Goal: Task Accomplishment & Management: Use online tool/utility

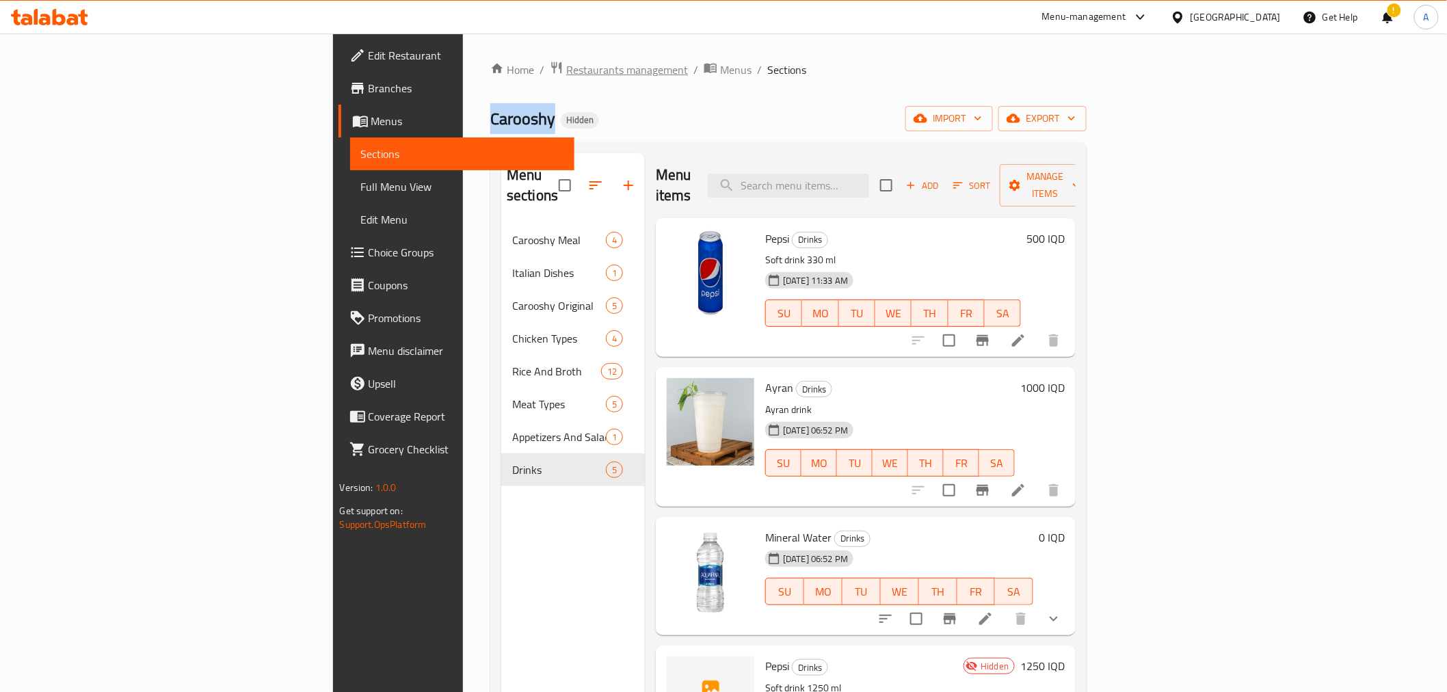
click at [566, 62] on span "Restaurants management" at bounding box center [627, 70] width 122 height 16
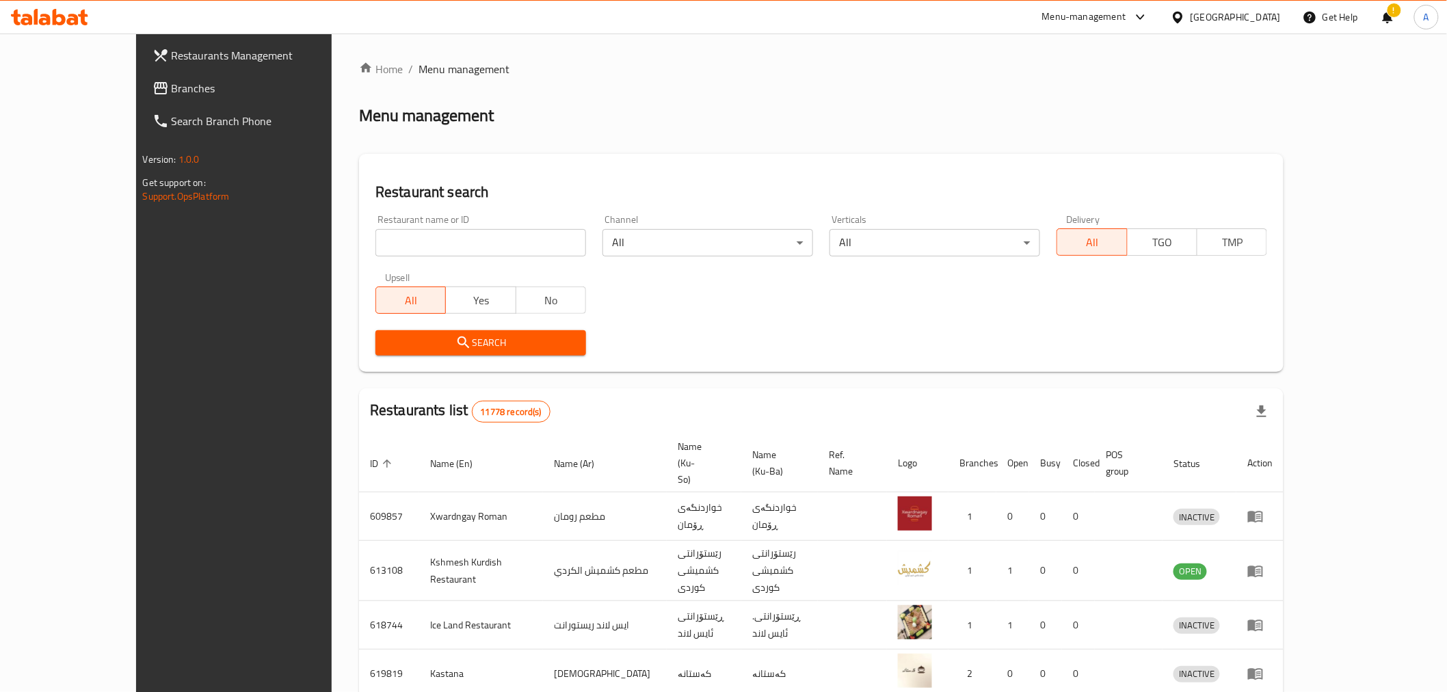
click at [375, 250] on input "search" at bounding box center [480, 242] width 211 height 27
type input "h"
type input "المطبخ"
click button "Search" at bounding box center [480, 342] width 211 height 25
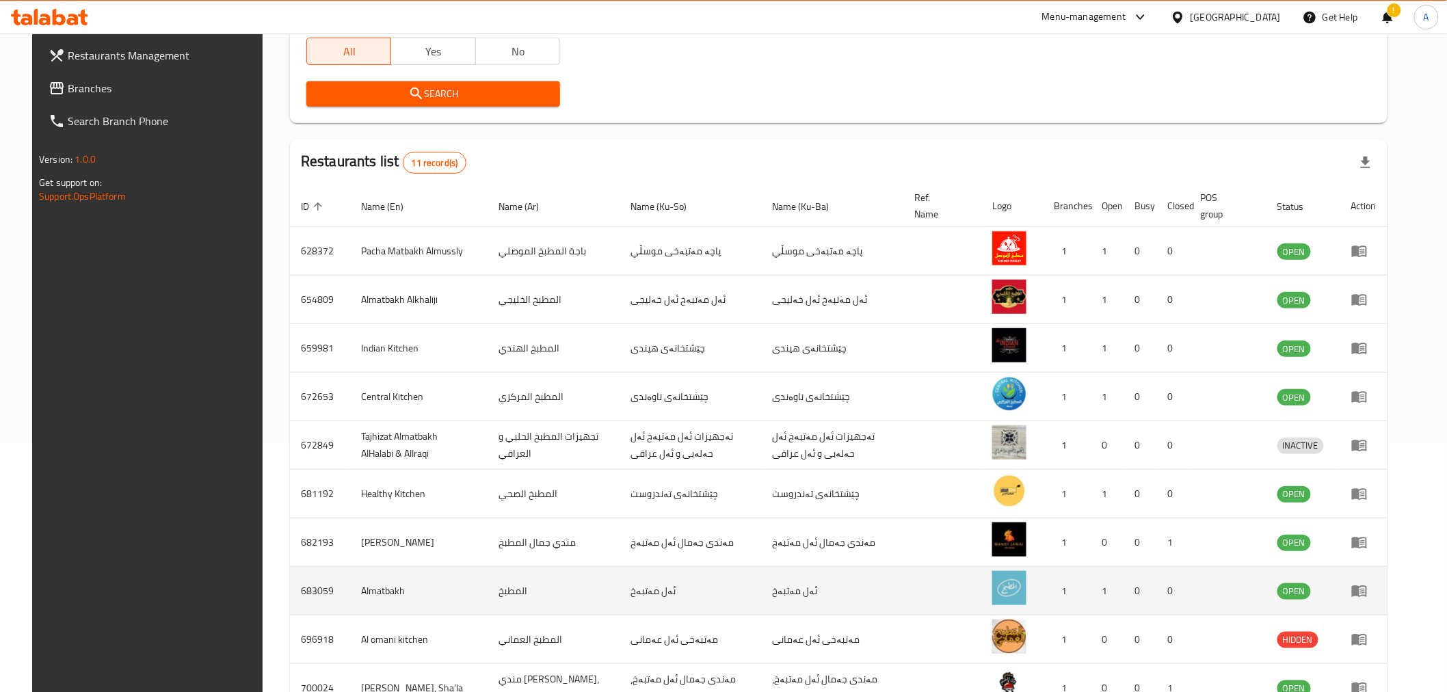
scroll to position [346, 0]
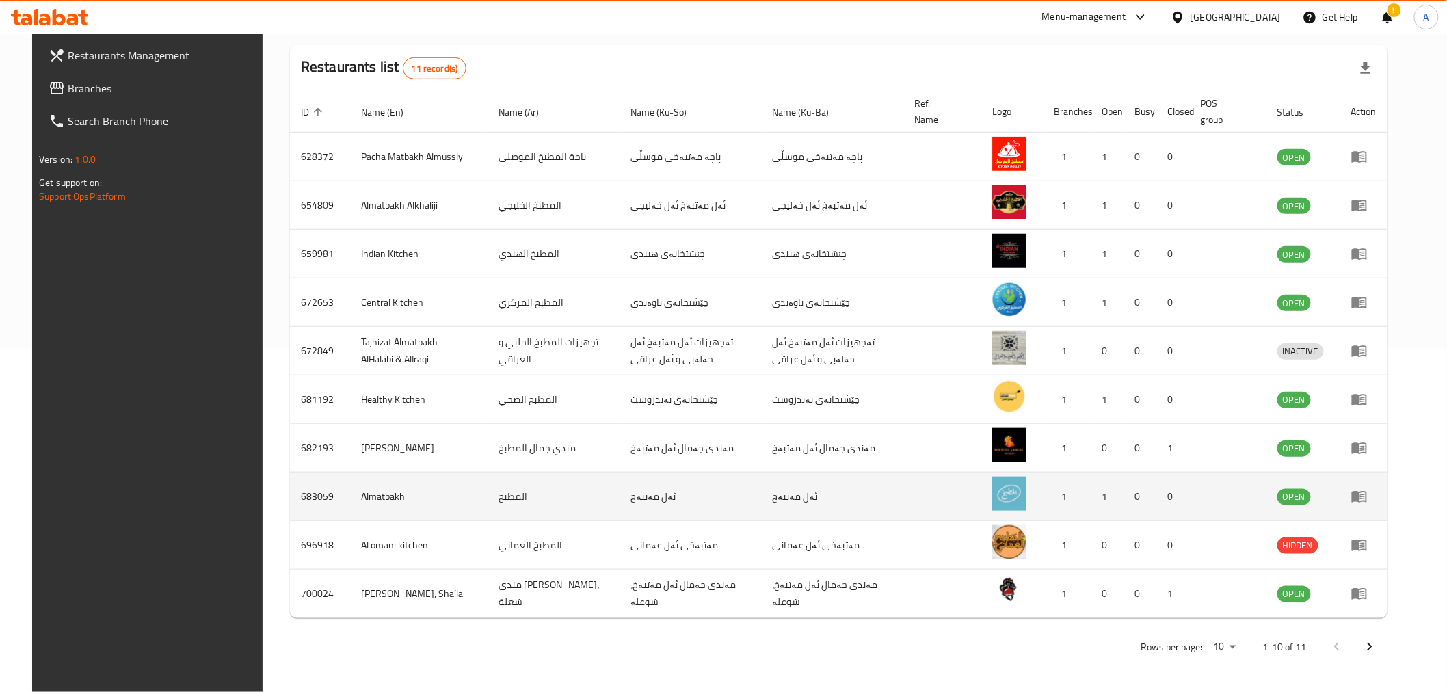
click at [1368, 490] on icon "enhanced table" at bounding box center [1359, 496] width 16 height 16
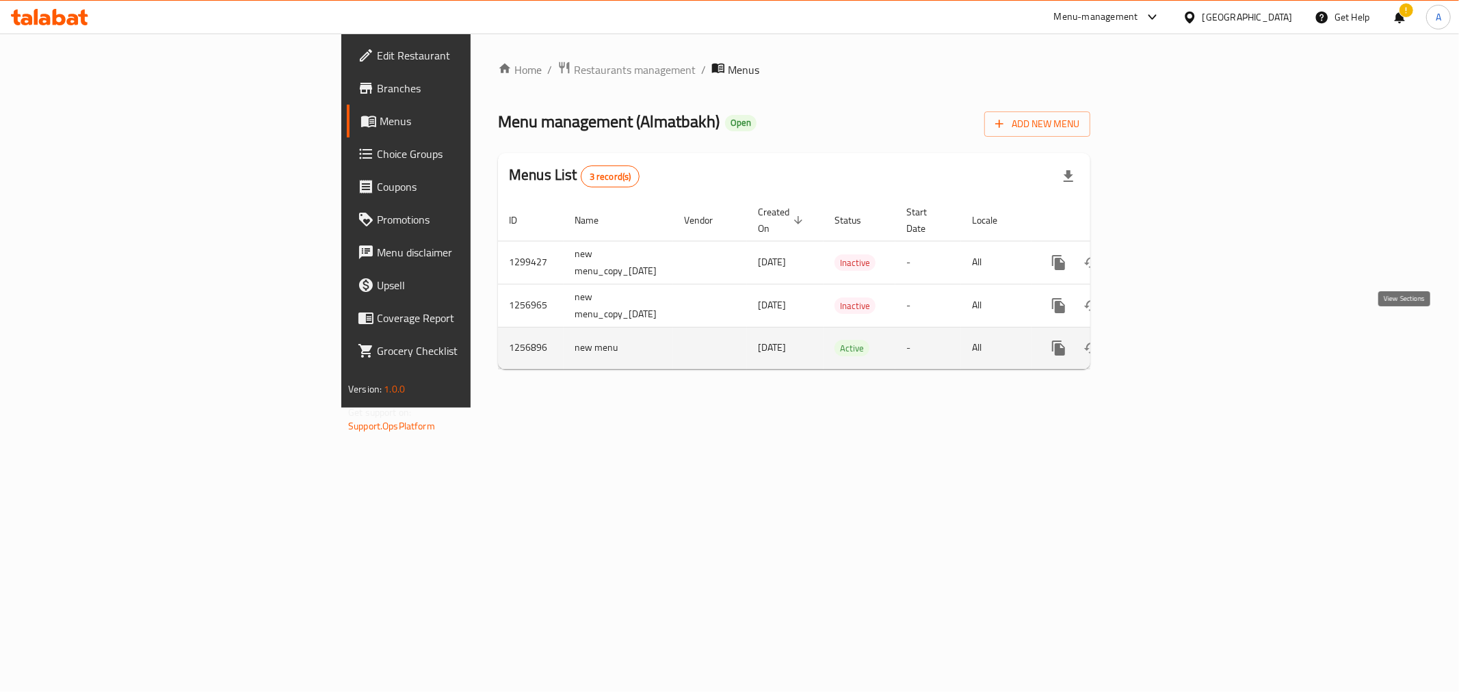
click at [1174, 343] on link "enhanced table" at bounding box center [1157, 348] width 33 height 33
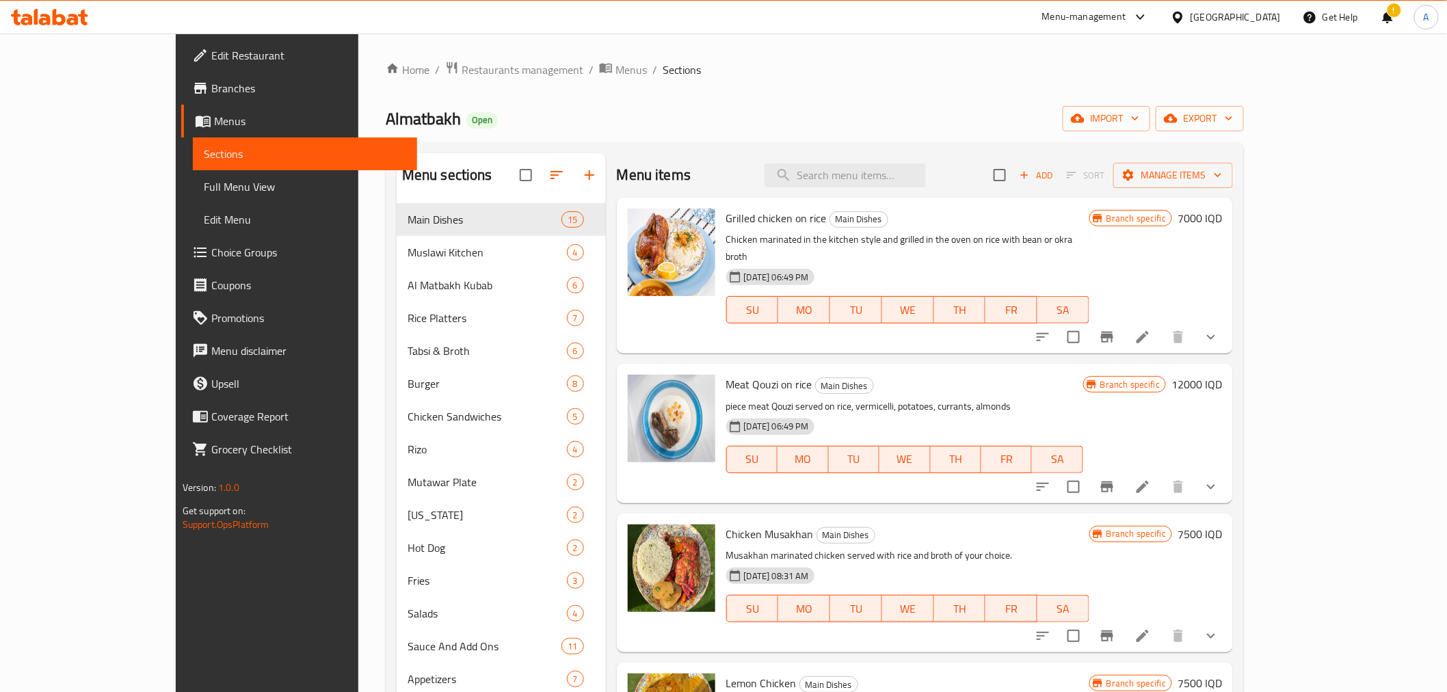
click at [668, 99] on div "Home / Restaurants management / Menus / Sections Almatbakh Open import export M…" at bounding box center [815, 458] width 858 height 795
click at [211, 80] on span "Branches" at bounding box center [308, 88] width 195 height 16
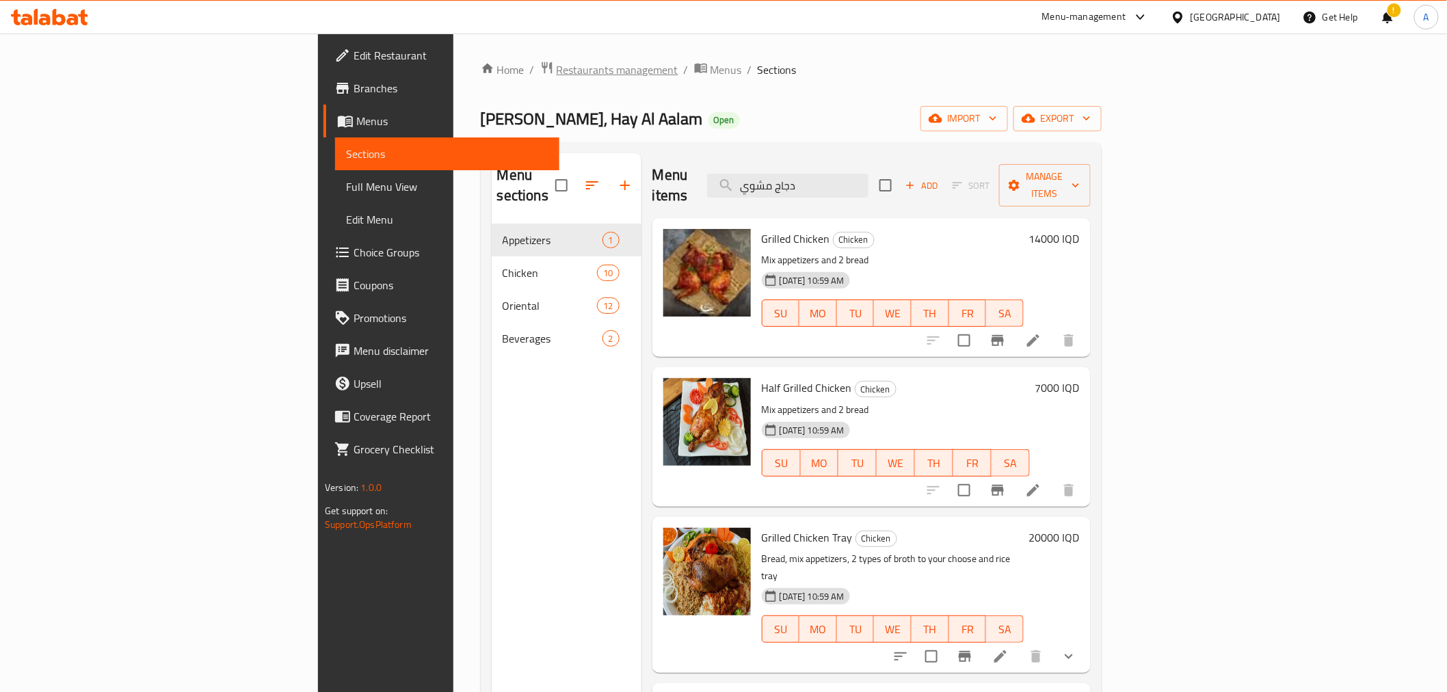
drag, startPoint x: 0, startPoint y: 0, endPoint x: 365, endPoint y: 74, distance: 372.6
click at [557, 74] on span "Restaurants management" at bounding box center [618, 70] width 122 height 16
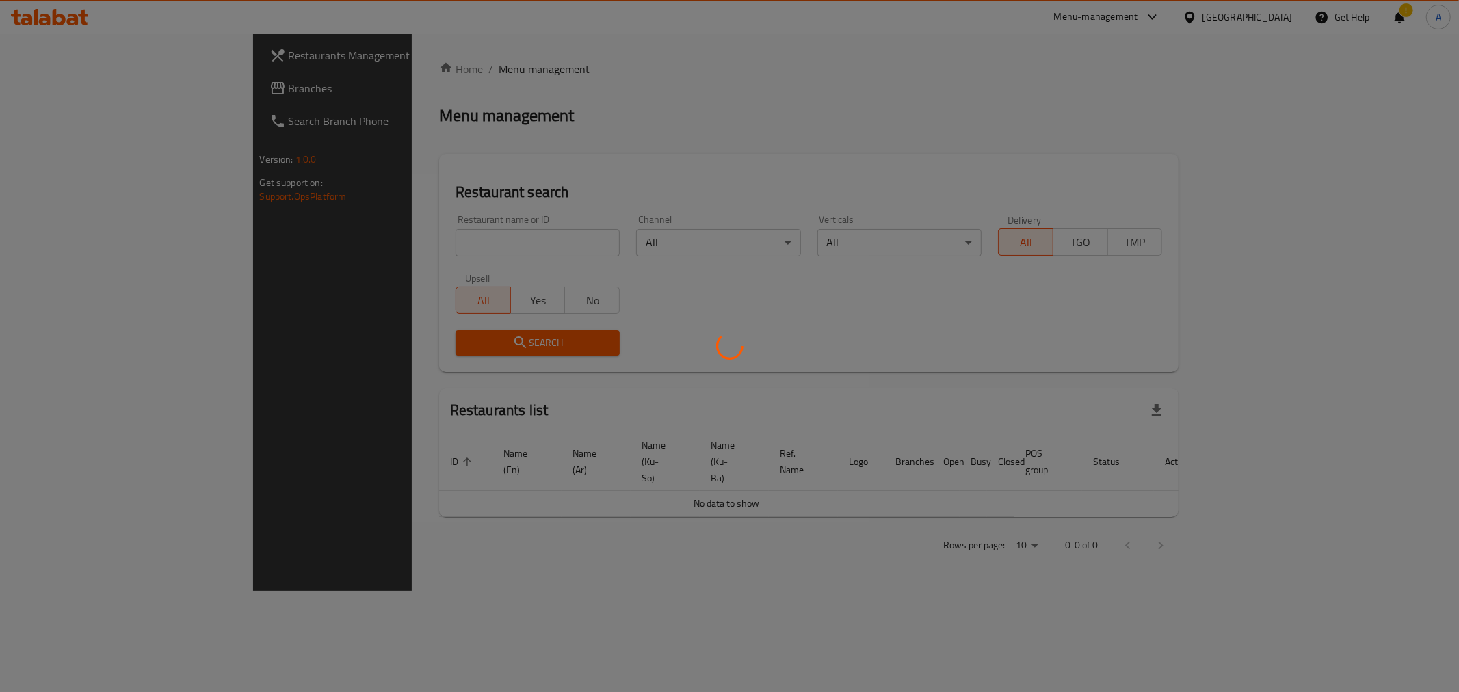
click at [419, 243] on div at bounding box center [729, 346] width 1459 height 692
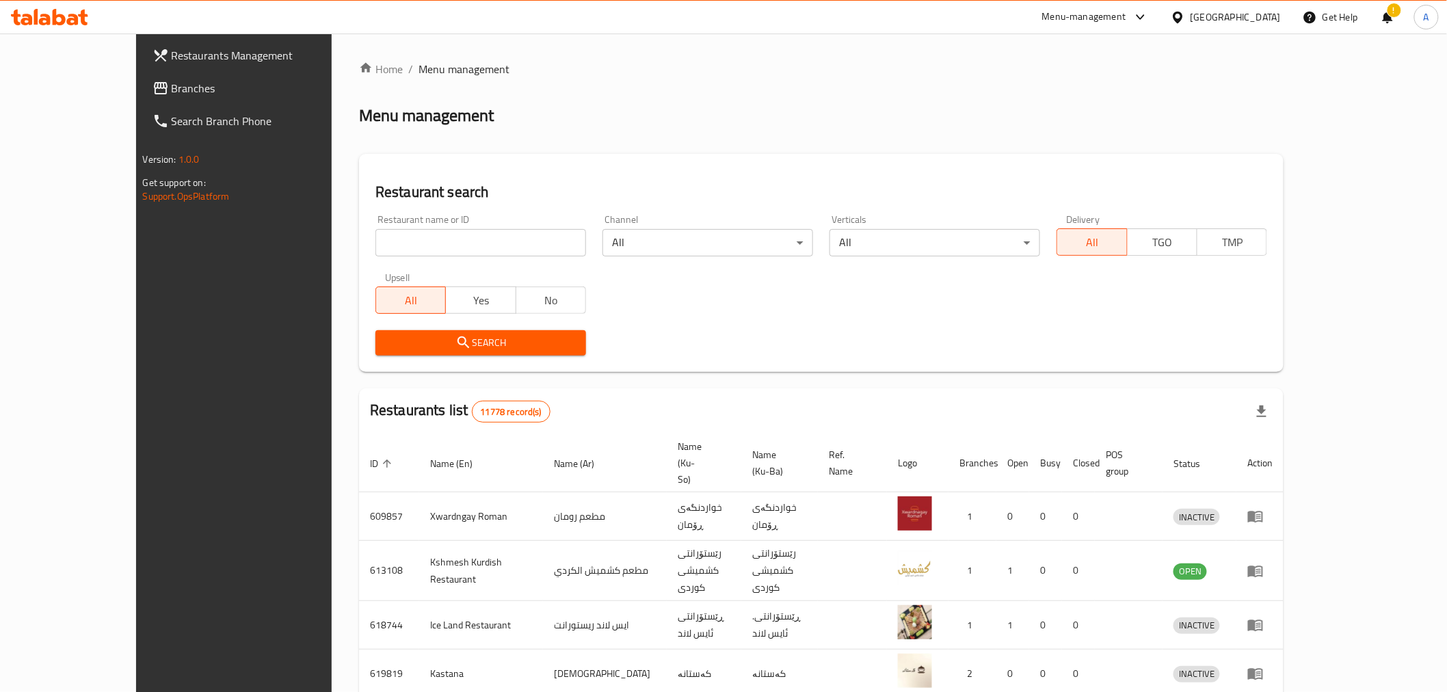
click at [419, 243] on input "search" at bounding box center [480, 242] width 211 height 27
type input "u"
click button "Search" at bounding box center [480, 342] width 211 height 25
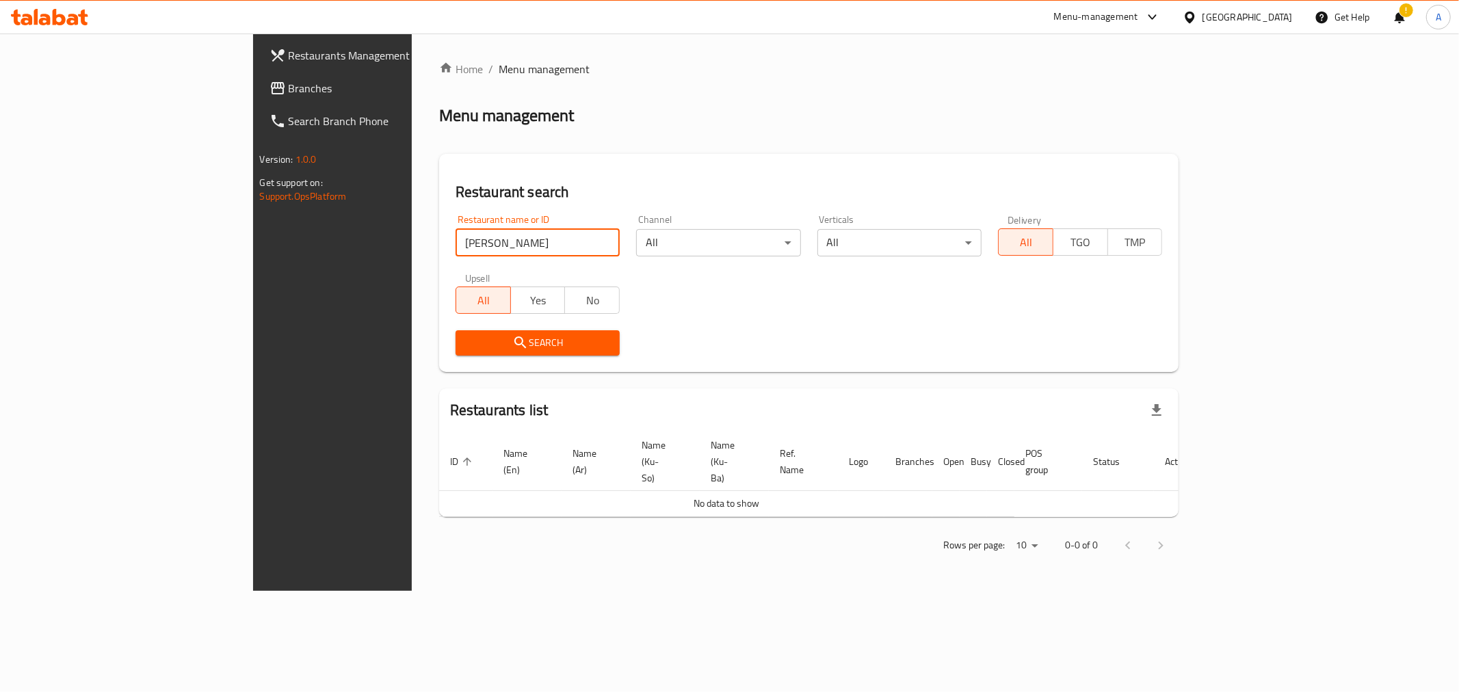
click button "Search" at bounding box center [538, 342] width 164 height 25
click at [456, 237] on input "علي ابو العمب" at bounding box center [538, 242] width 164 height 27
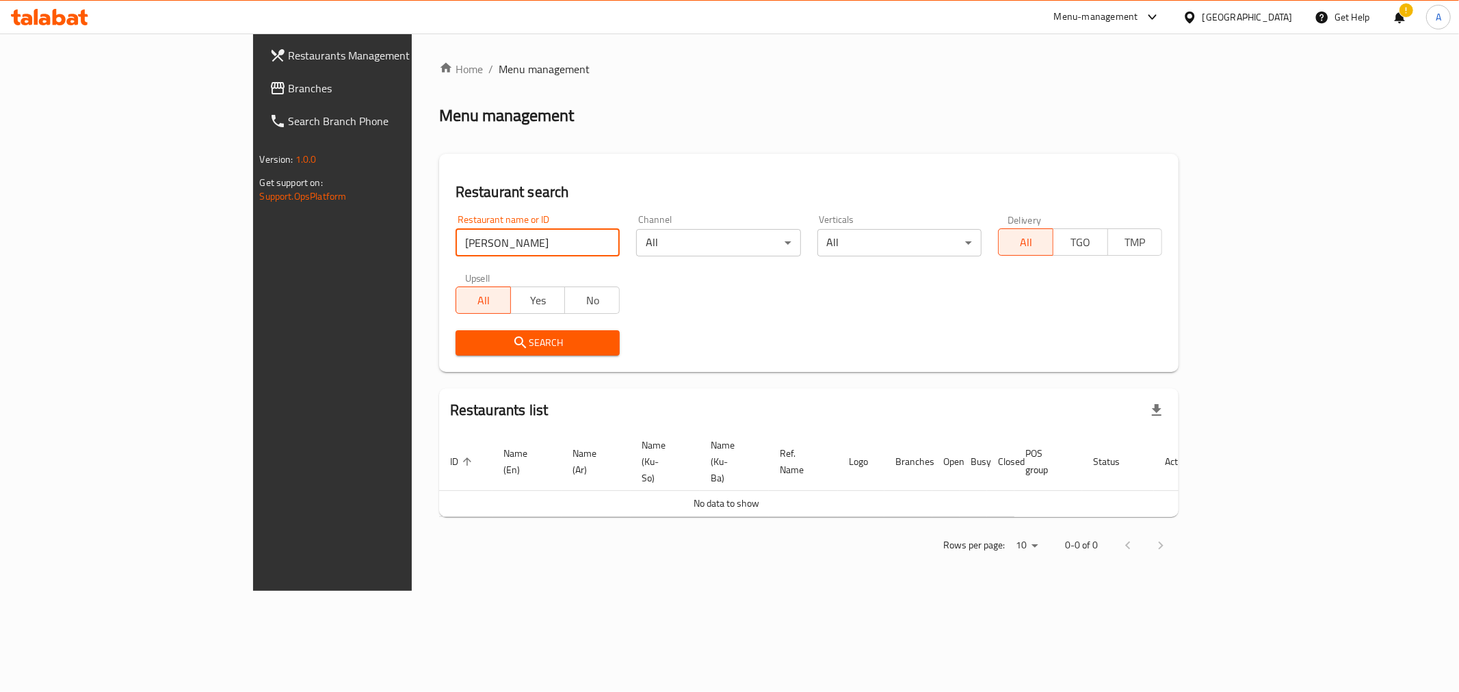
click at [456, 237] on input "علي ابو العمب" at bounding box center [538, 242] width 164 height 27
click button "Search" at bounding box center [538, 342] width 164 height 25
click at [456, 242] on input "علي ابو" at bounding box center [538, 242] width 164 height 27
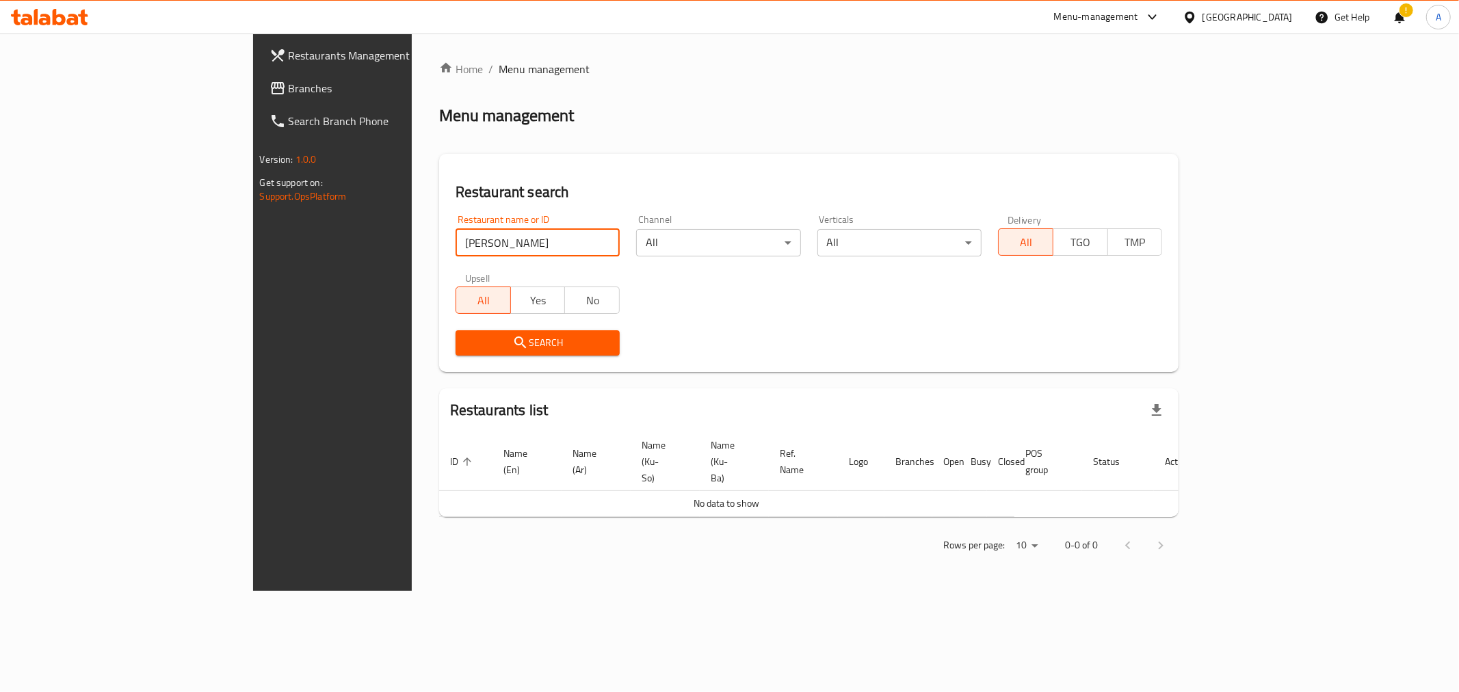
click at [456, 242] on input "علي ابو" at bounding box center [538, 242] width 164 height 27
click button "Search" at bounding box center [538, 342] width 164 height 25
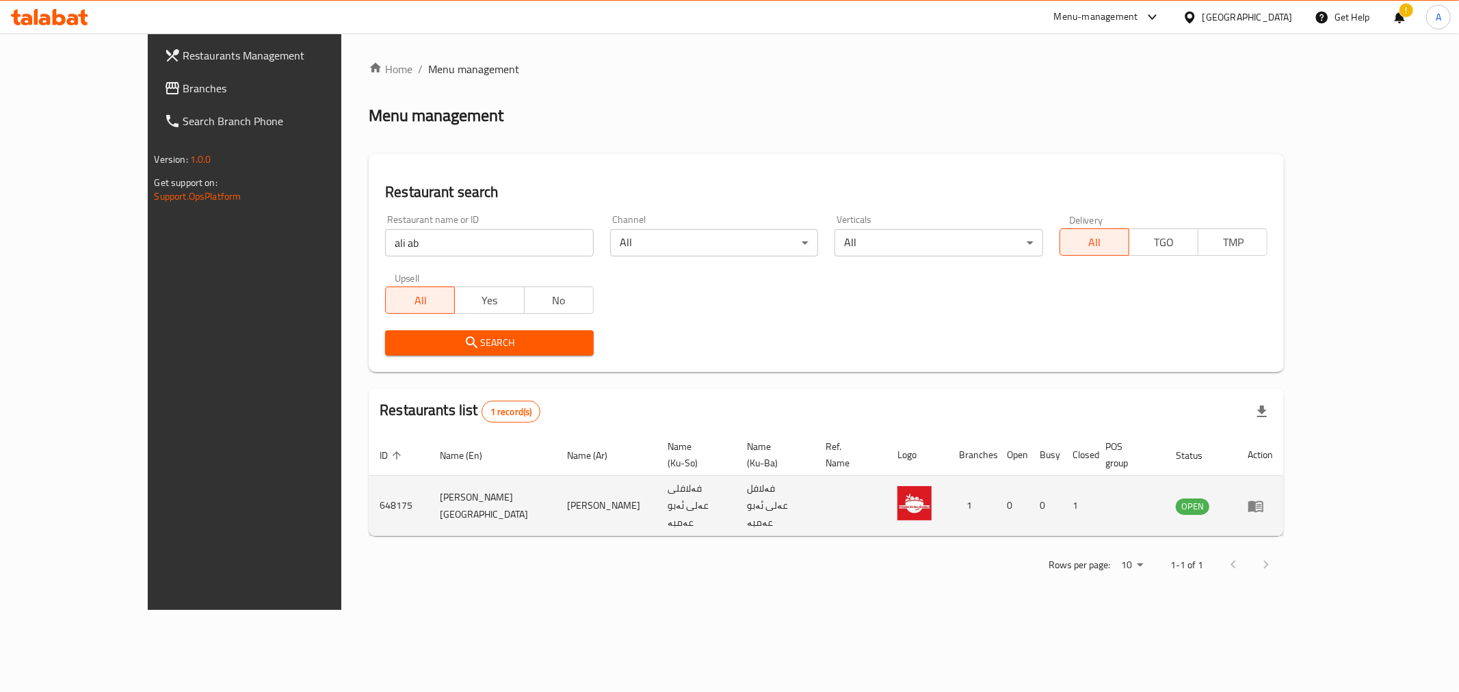
click at [369, 486] on td "648175" at bounding box center [399, 506] width 60 height 60
copy td "648175"
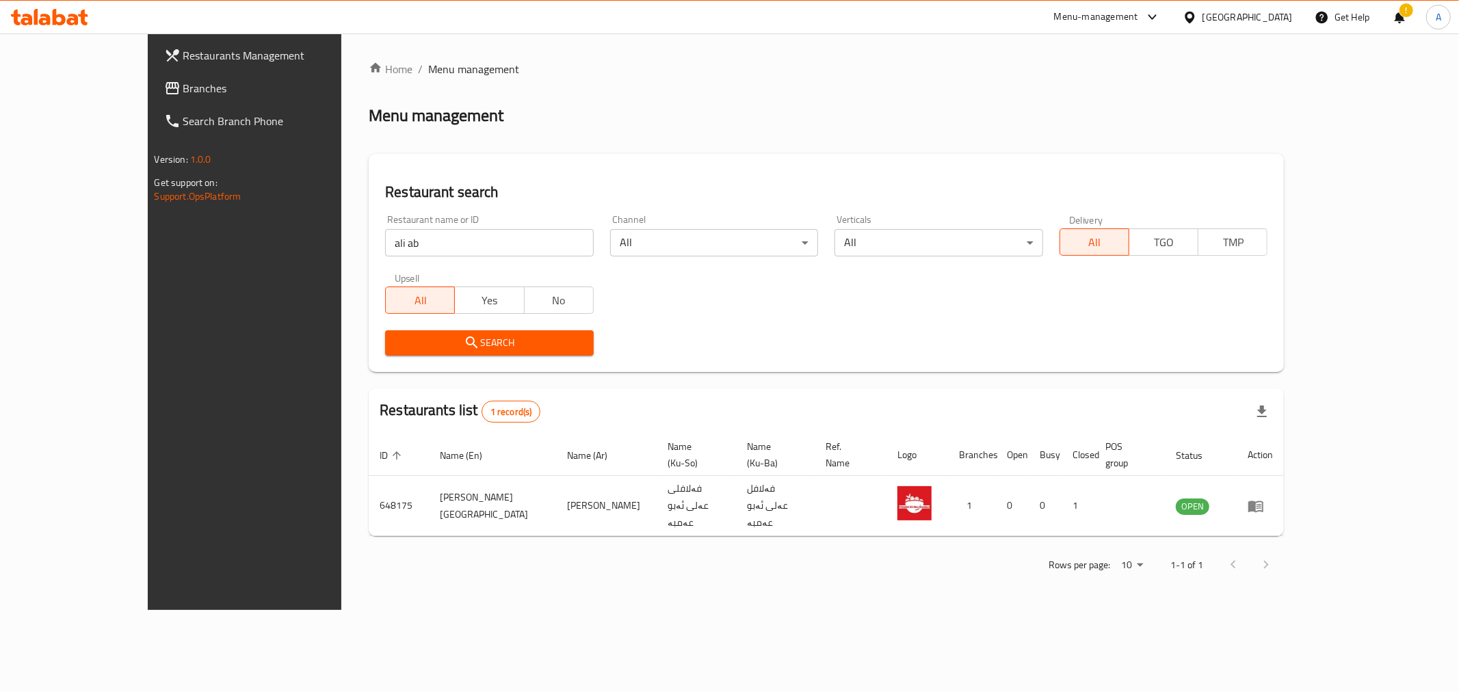
click at [434, 254] on input "ali ab" at bounding box center [489, 242] width 209 height 27
type input "pasta b"
click button "Search" at bounding box center [489, 342] width 209 height 25
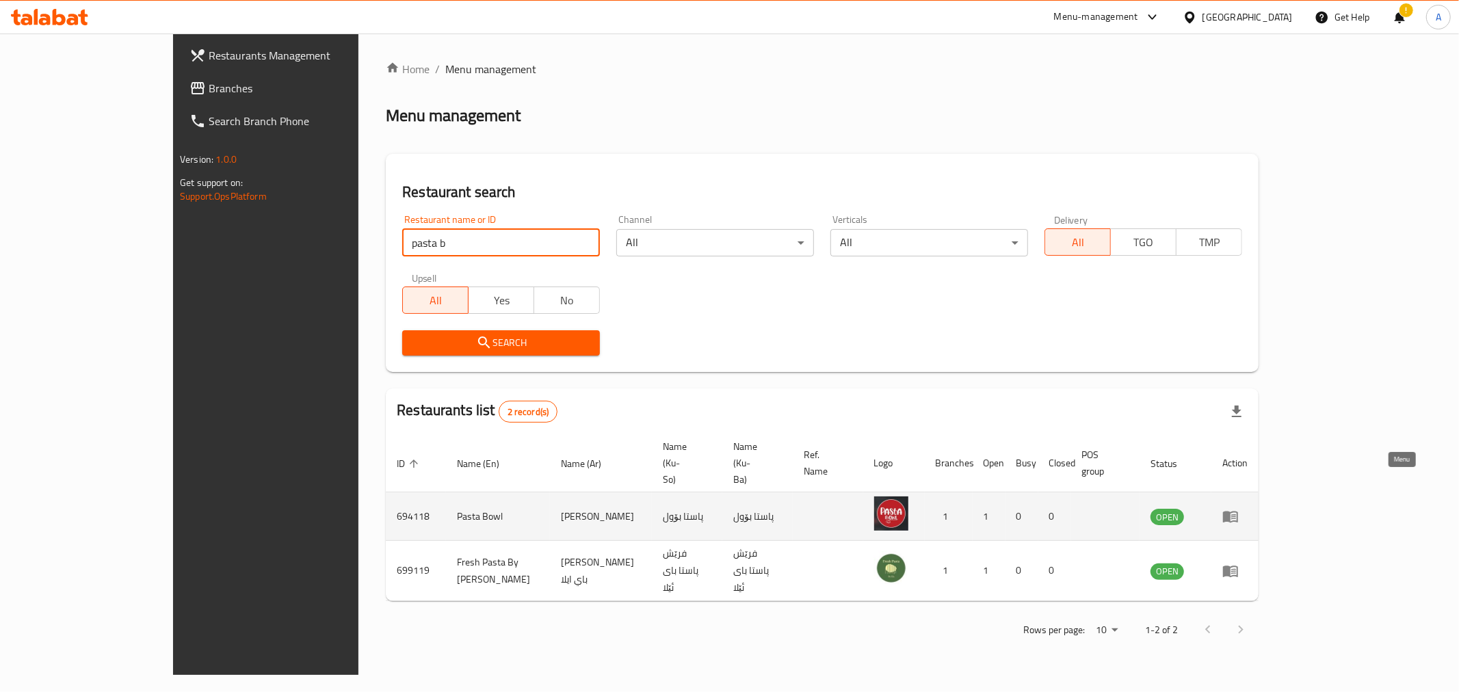
click at [1248, 508] on link "enhanced table" at bounding box center [1234, 516] width 25 height 16
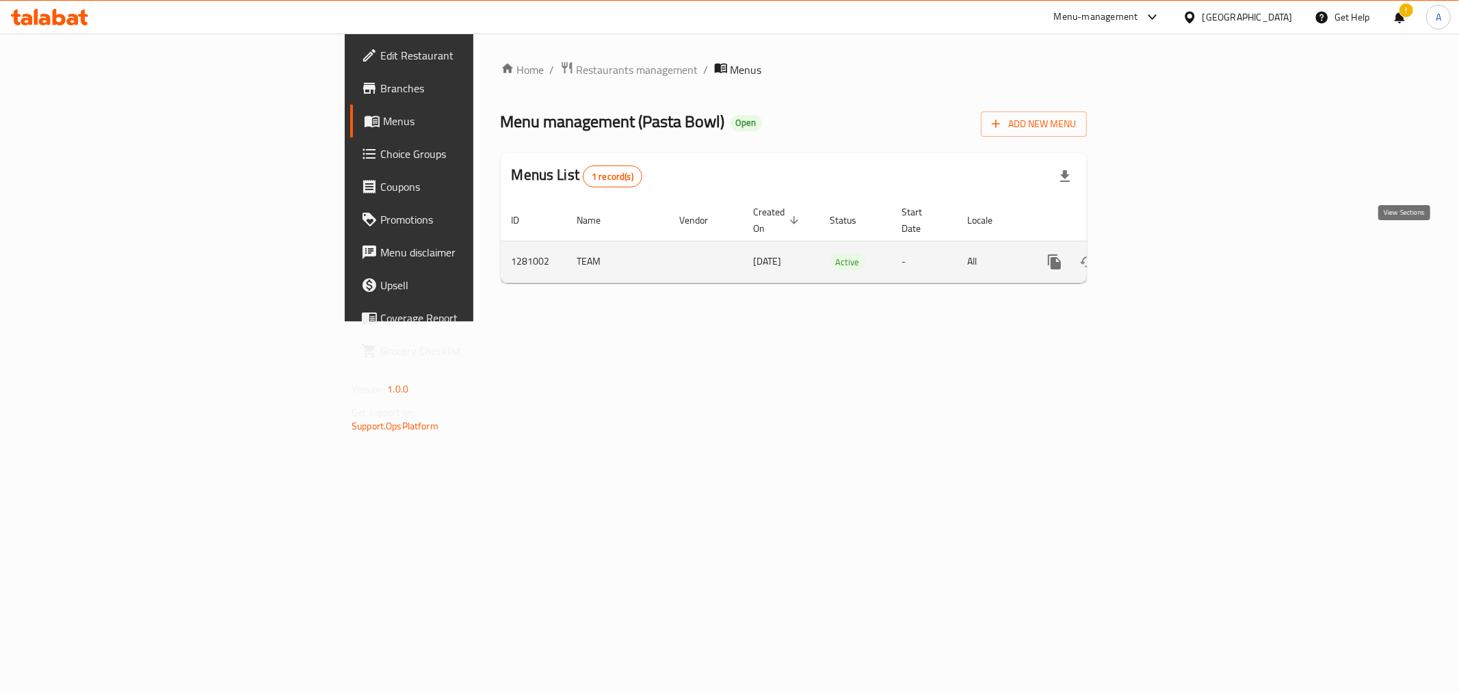
click at [1161, 254] on icon "enhanced table" at bounding box center [1153, 262] width 16 height 16
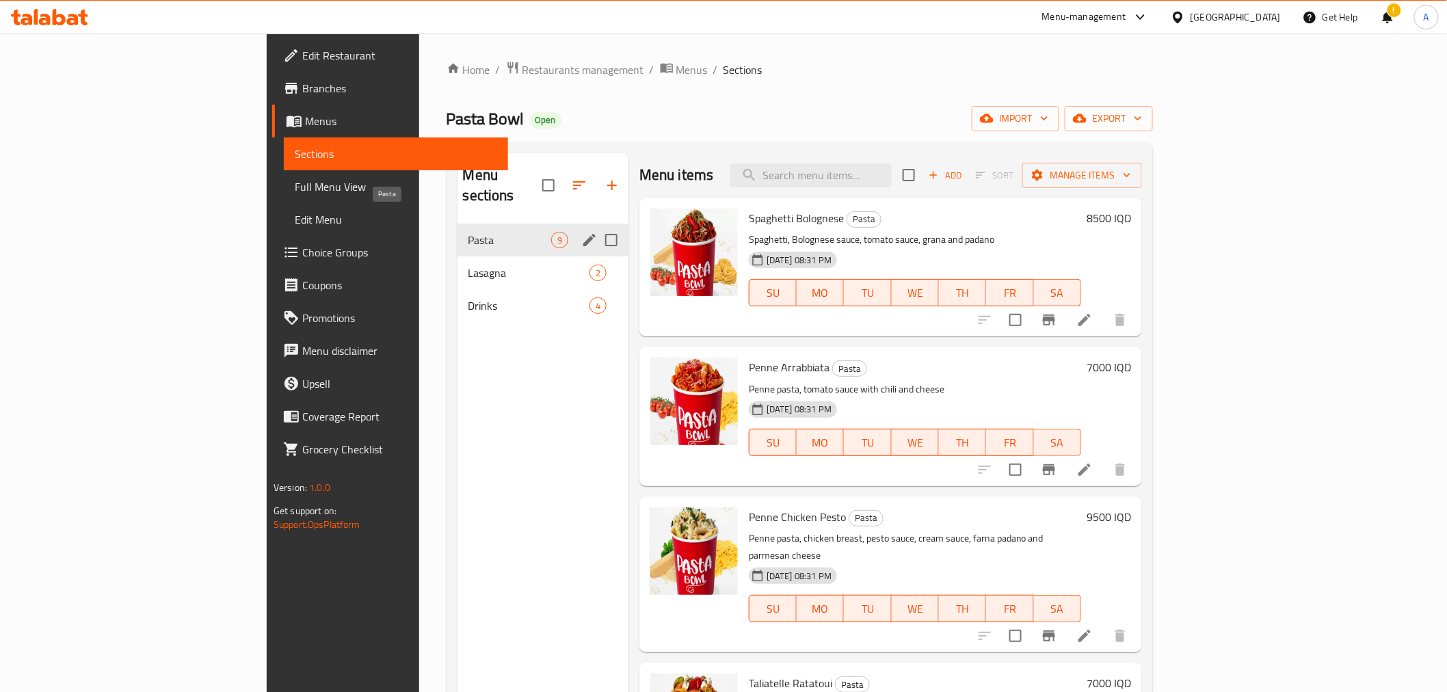
click at [469, 232] on span "Pasta" at bounding box center [510, 240] width 83 height 16
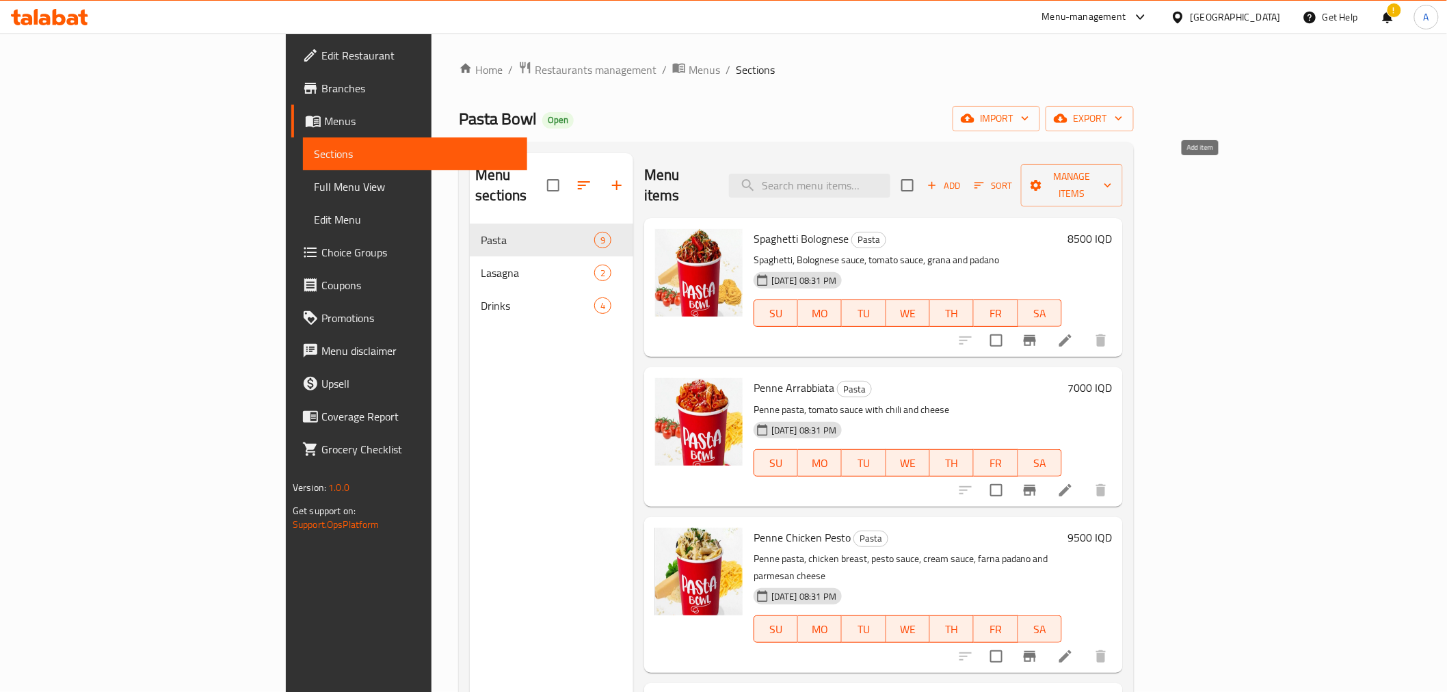
click at [938, 179] on icon "button" at bounding box center [932, 185] width 12 height 12
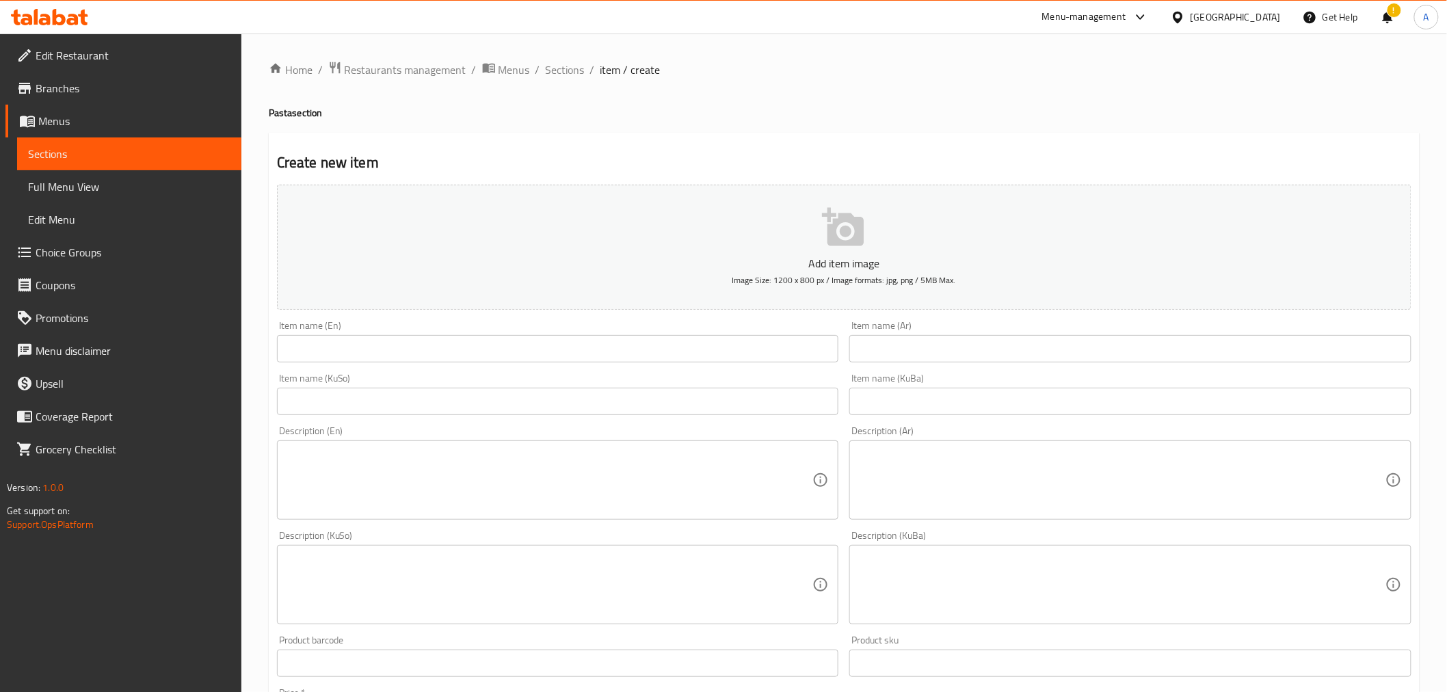
click at [878, 347] on input "text" at bounding box center [1130, 348] width 562 height 27
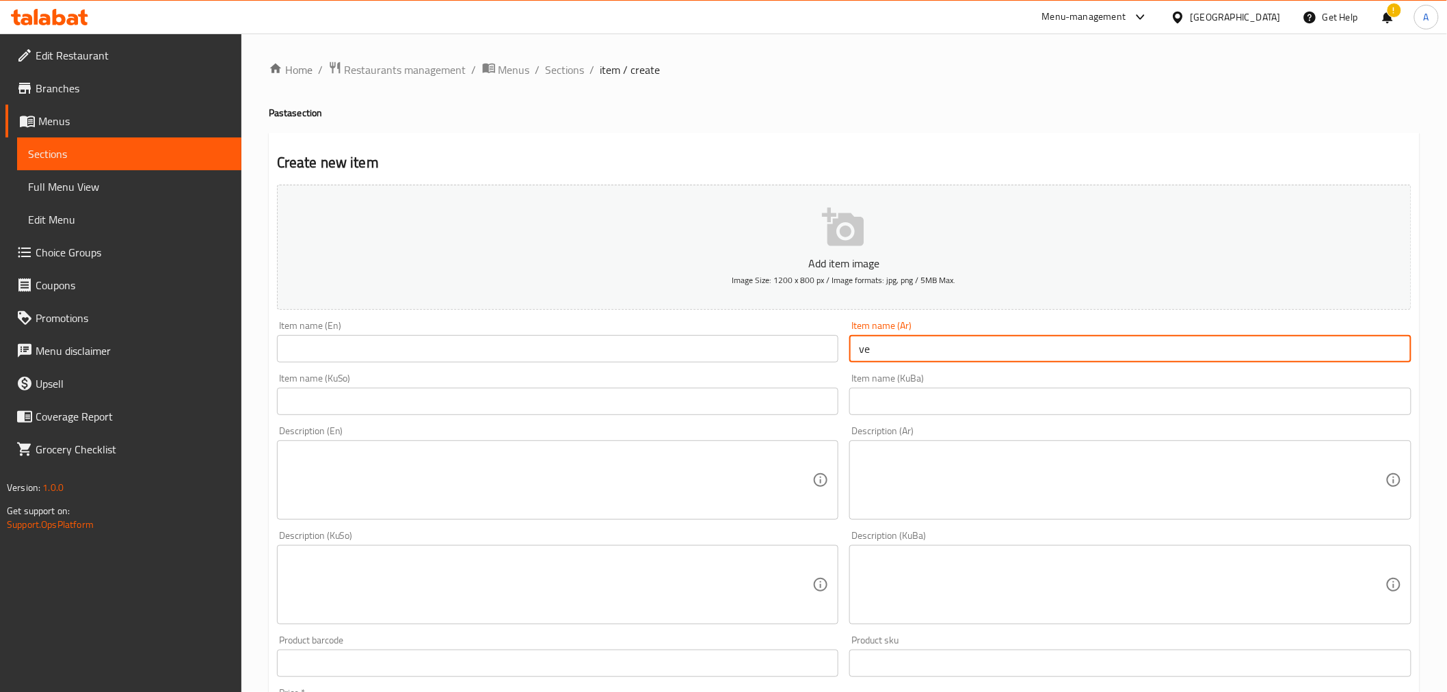
type input "v"
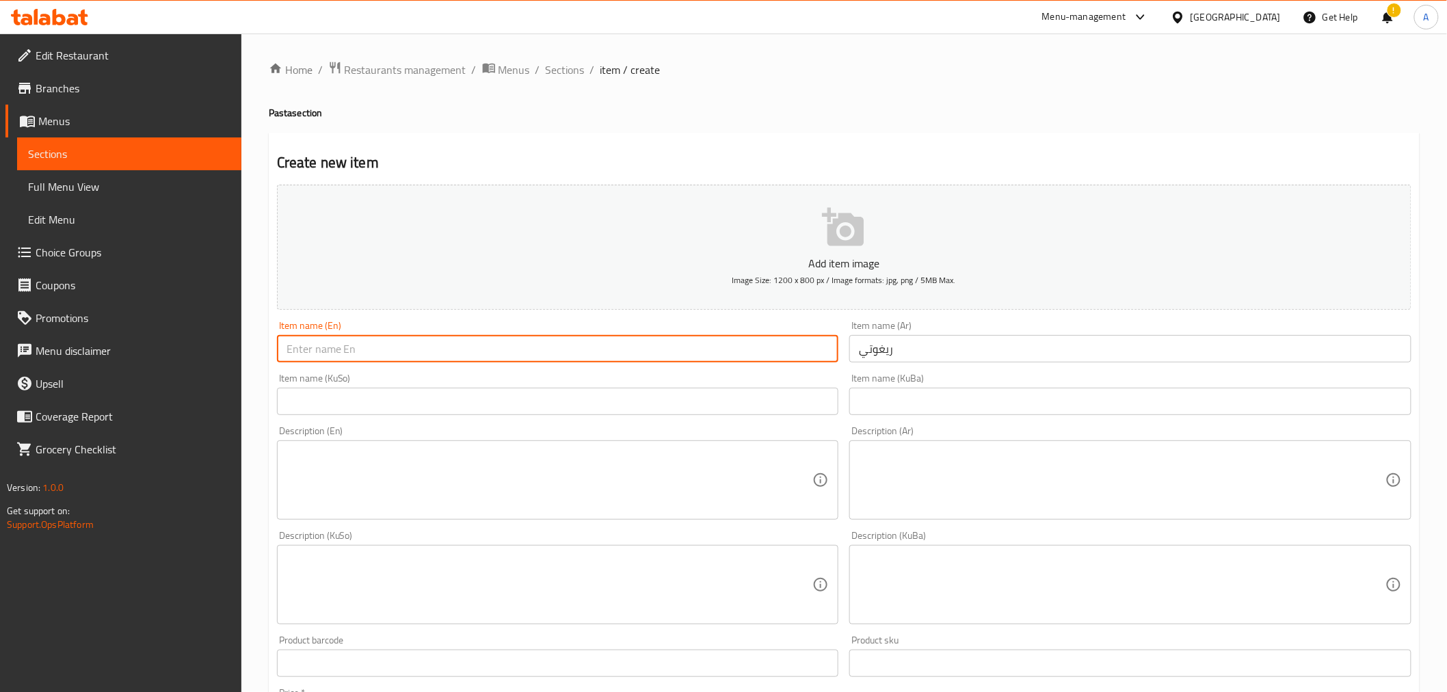
click at [746, 360] on input "text" at bounding box center [558, 348] width 562 height 27
click at [944, 468] on textarea at bounding box center [1122, 480] width 527 height 65
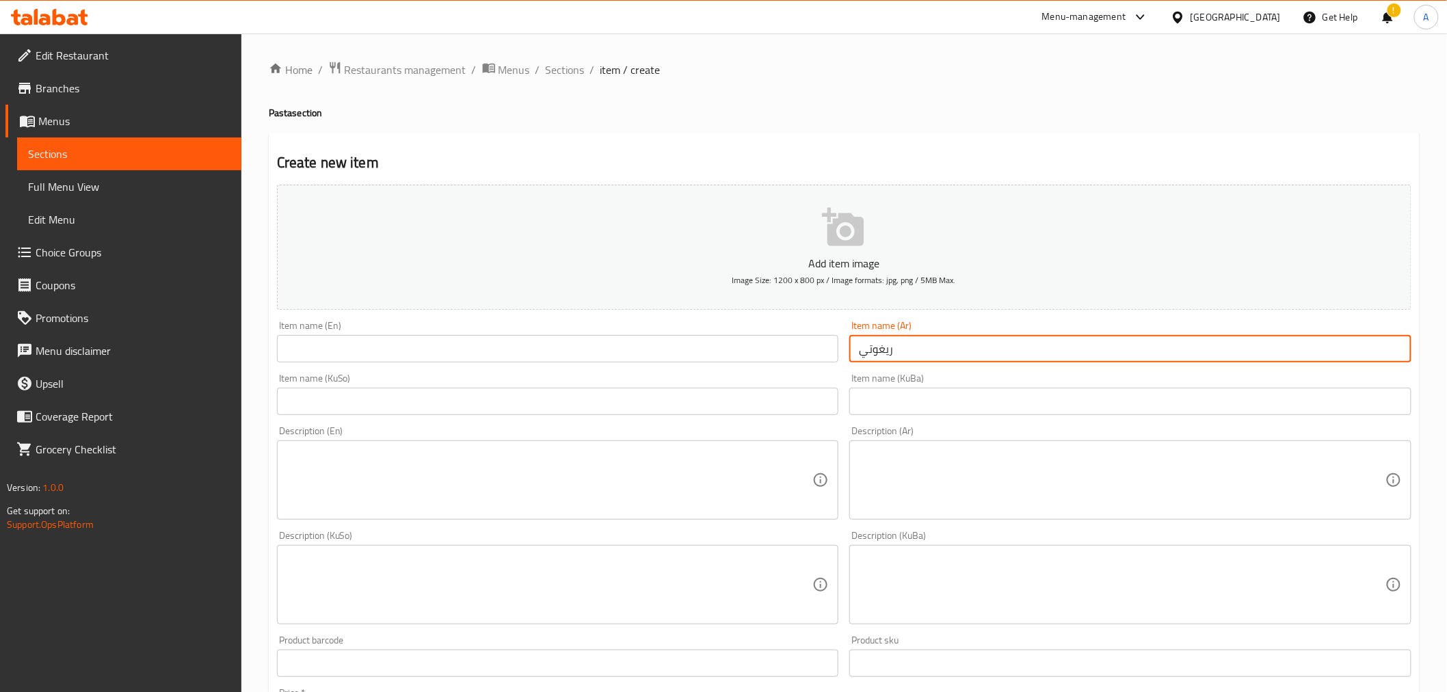
click at [919, 349] on input "ريغوتي" at bounding box center [1130, 348] width 562 height 27
type input "ريغوتي لحم"
click at [747, 343] on input "text" at bounding box center [558, 348] width 562 height 27
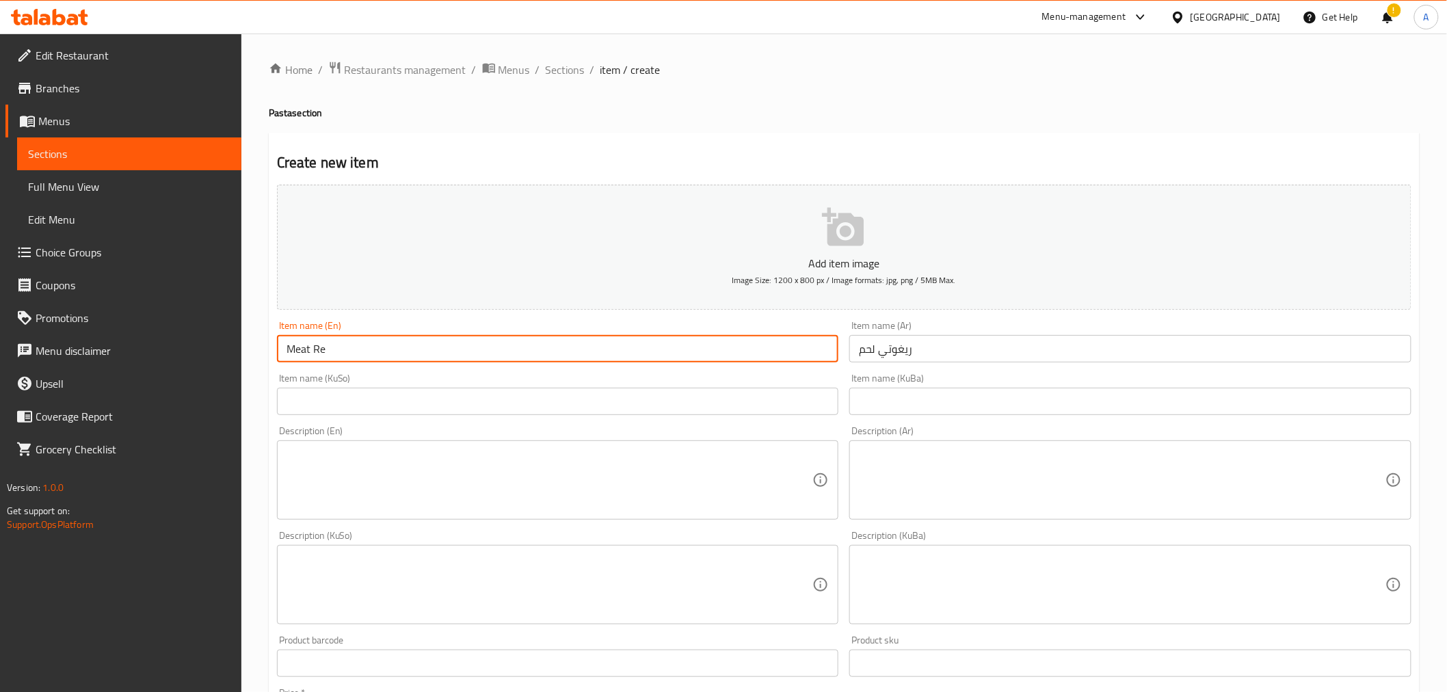
click at [880, 354] on input "ريغوتي لحم" at bounding box center [1130, 348] width 562 height 27
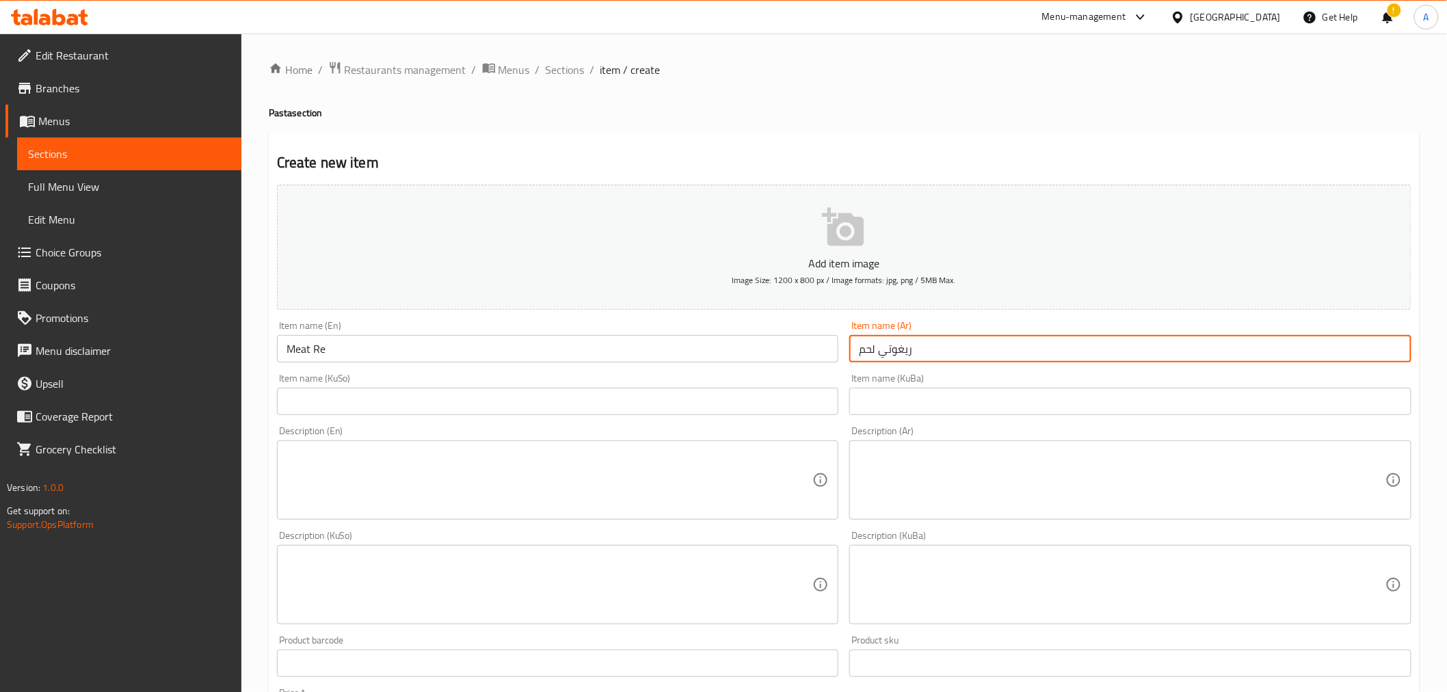
click at [880, 354] on input "ريغوتي لحم" at bounding box center [1130, 348] width 562 height 27
click at [426, 339] on input "Meat Re" at bounding box center [558, 348] width 562 height 27
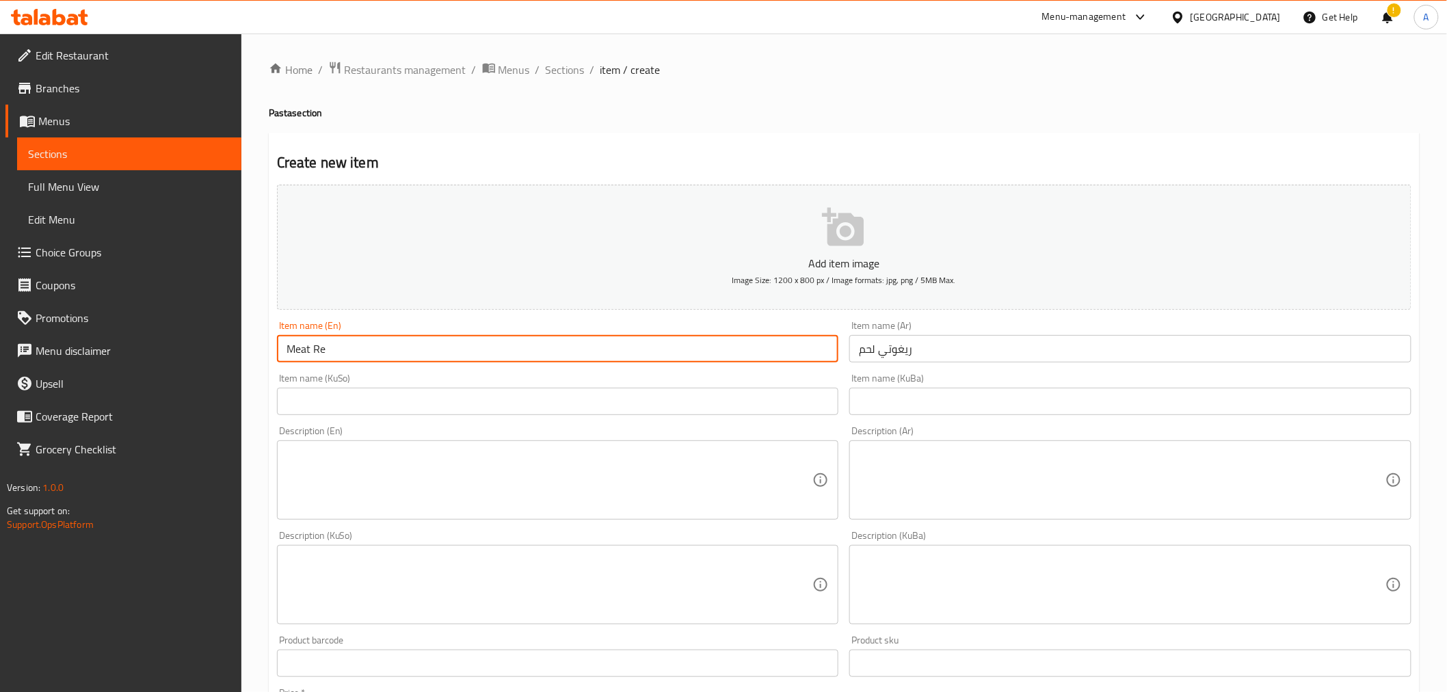
paste input "rigotti"
click at [313, 352] on input "Meat rigotti" at bounding box center [558, 348] width 562 height 27
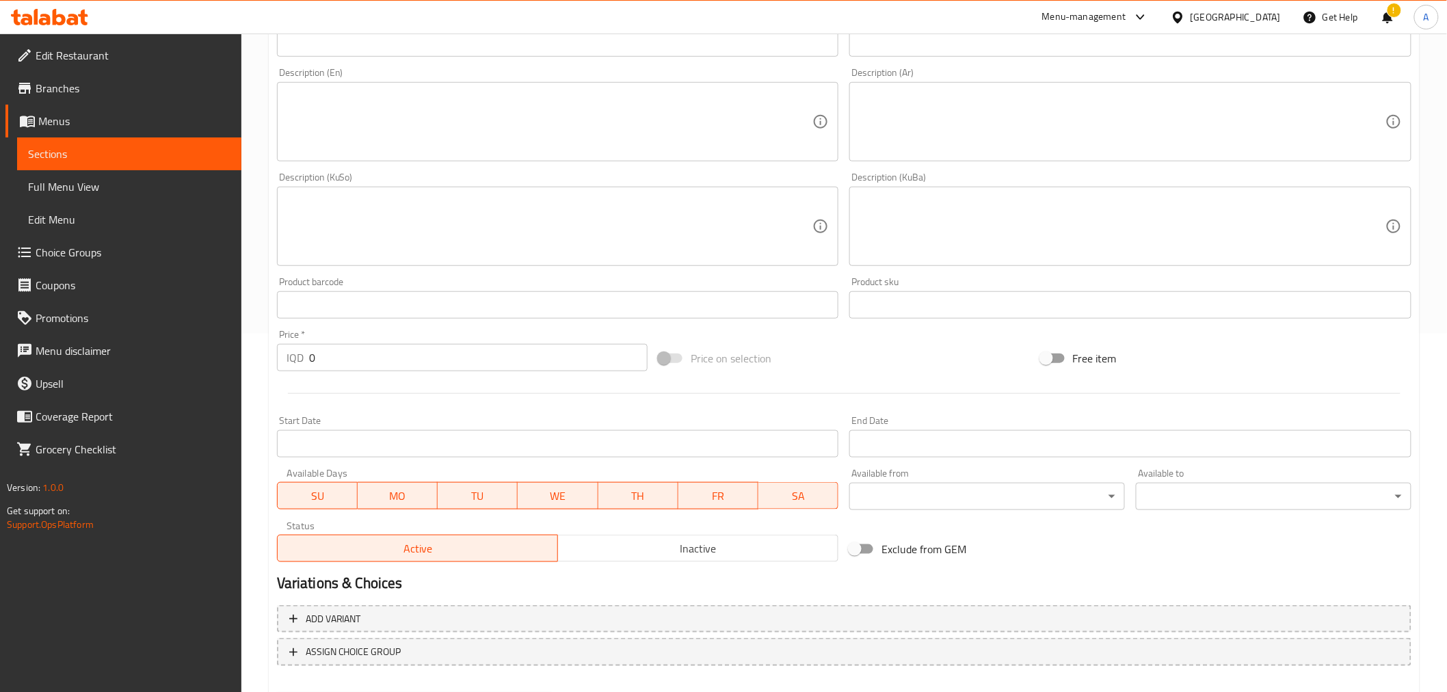
scroll to position [380, 0]
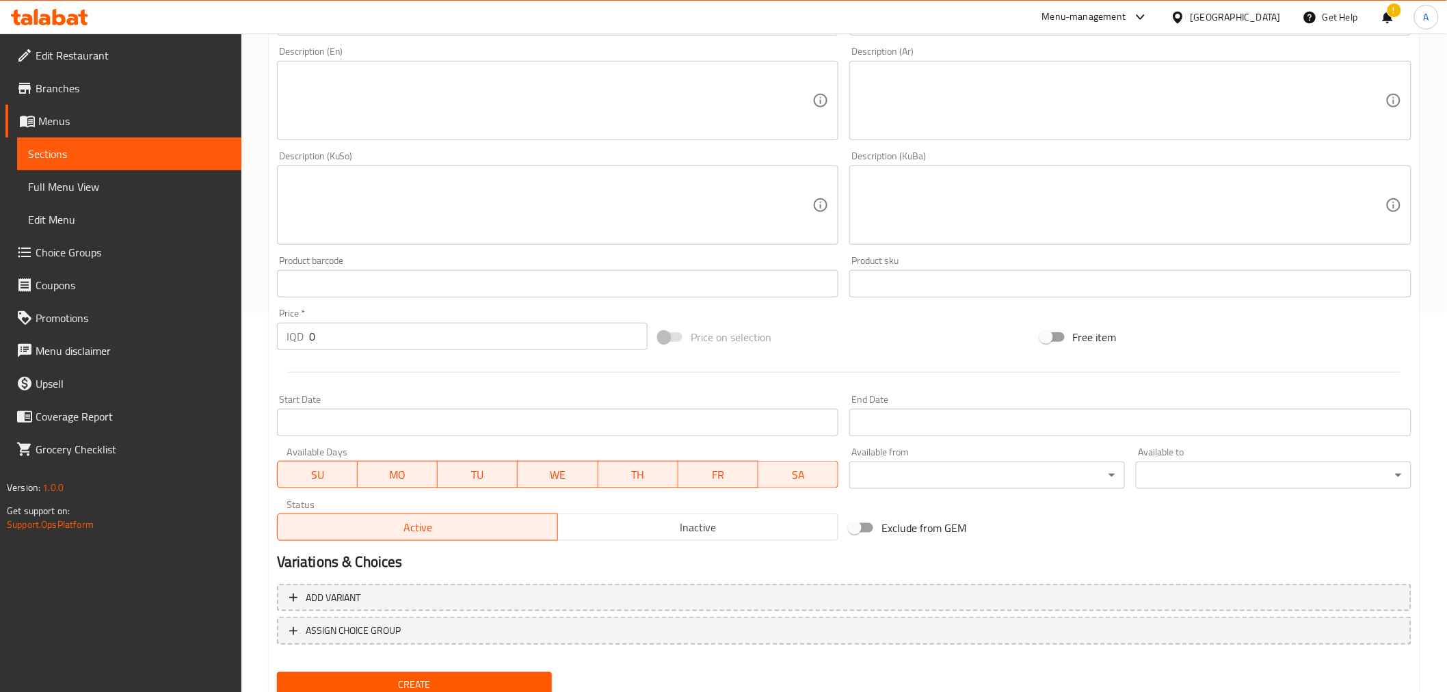
type input "Meat Rigotti"
click at [343, 345] on input "0" at bounding box center [478, 336] width 339 height 27
type input "11000"
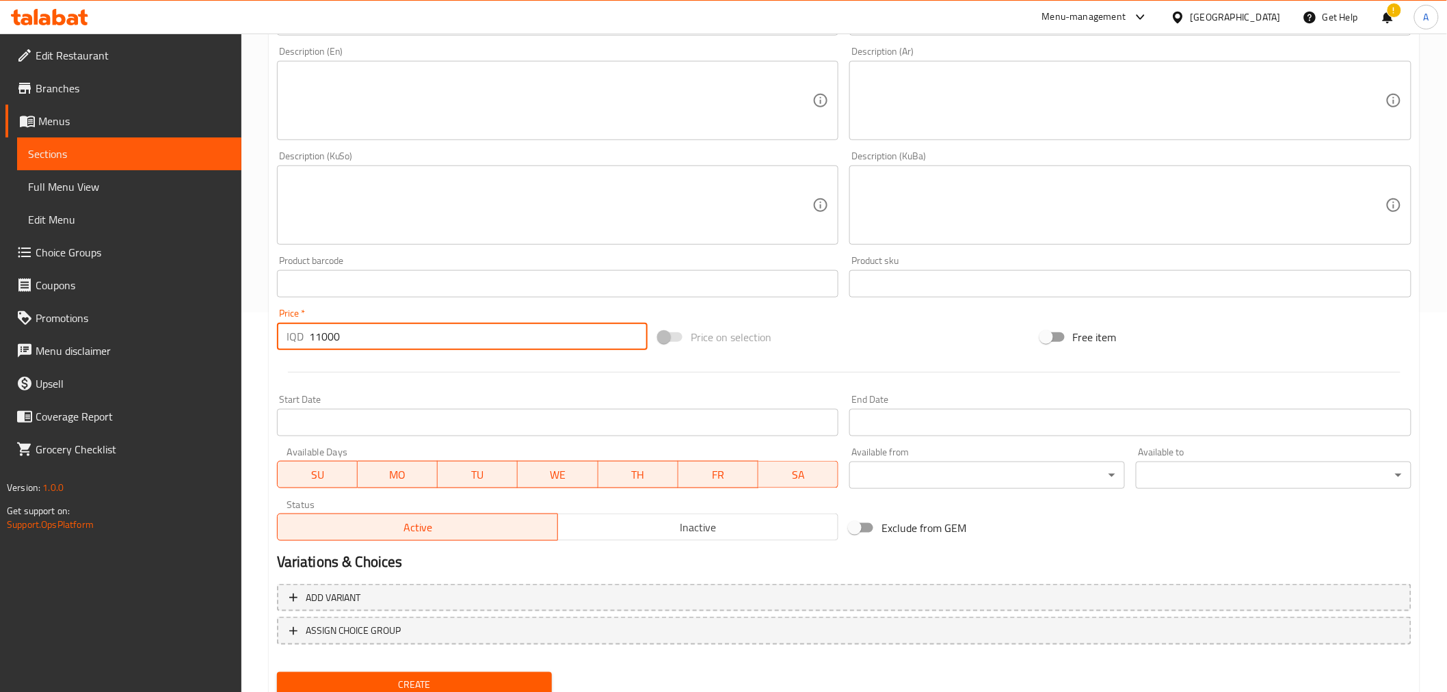
click at [367, 365] on div at bounding box center [845, 373] width 1146 height 34
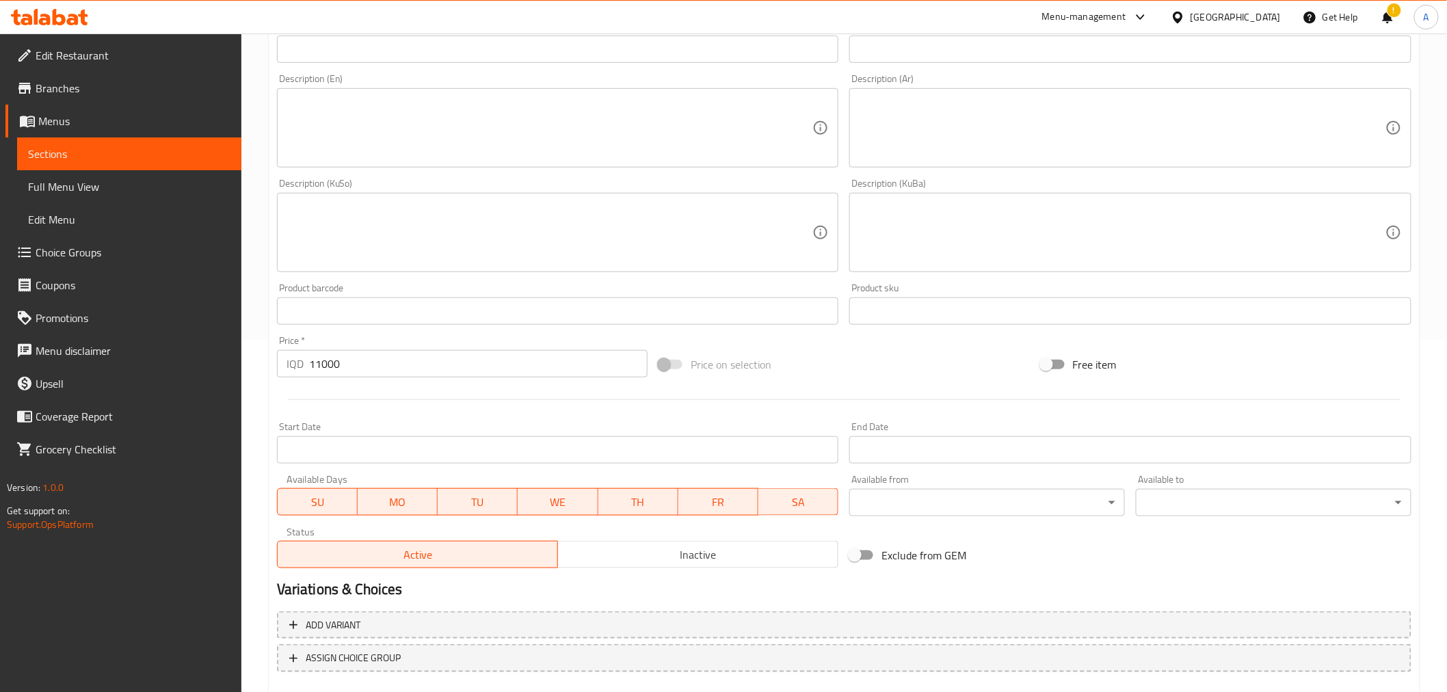
scroll to position [429, 0]
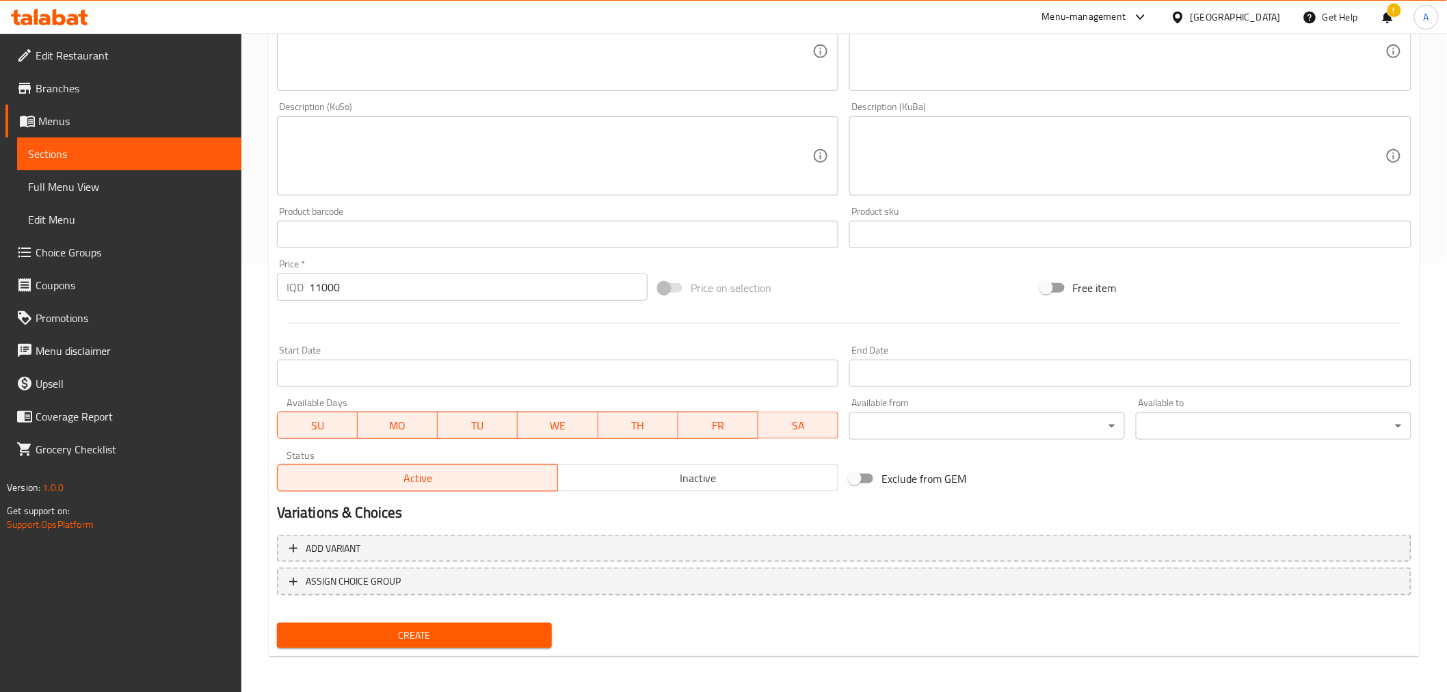
click at [382, 628] on span "Create" at bounding box center [415, 635] width 254 height 17
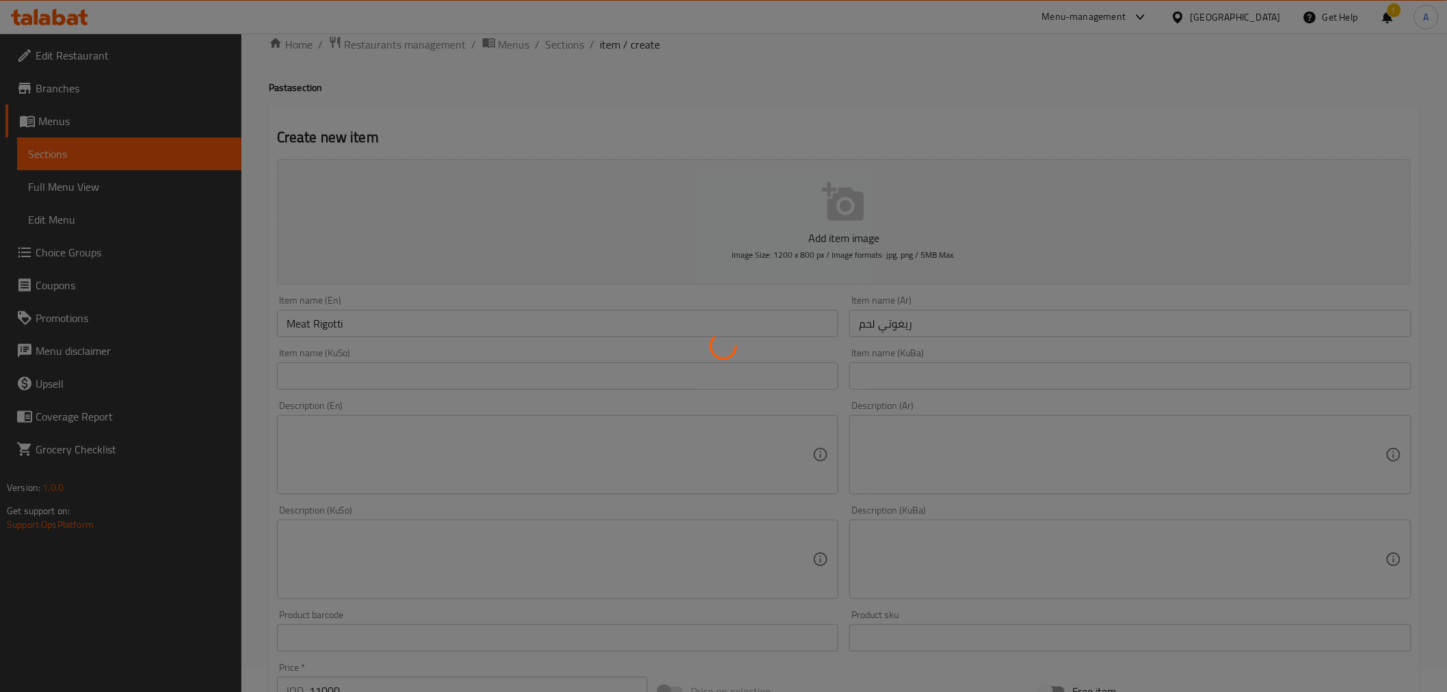
scroll to position [0, 0]
type input "0"
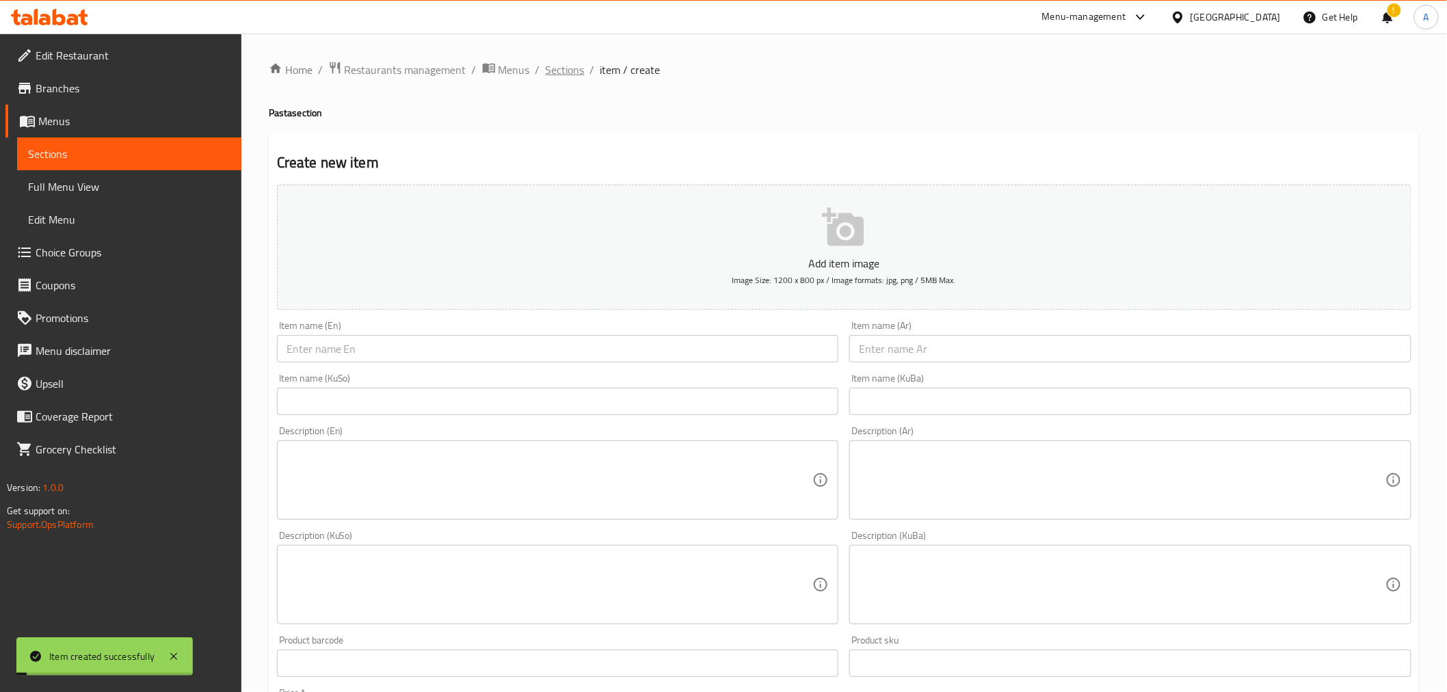
click at [558, 66] on span "Sections" at bounding box center [565, 70] width 39 height 16
